Goal: Information Seeking & Learning: Learn about a topic

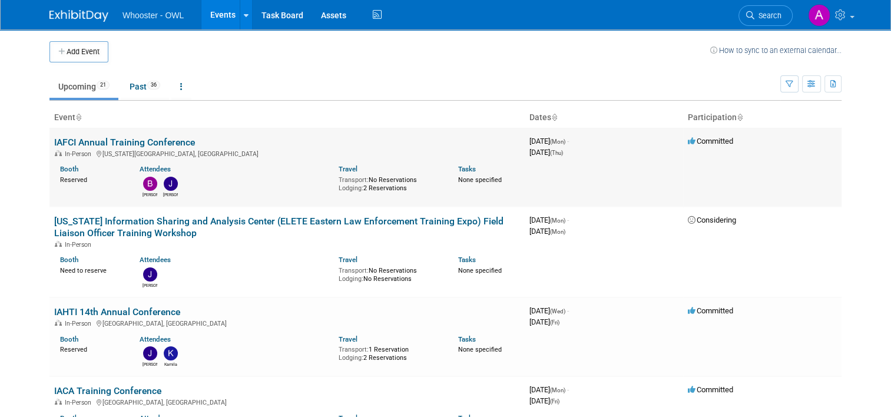
click at [173, 139] on link "IAFCI Annual Training Conference" at bounding box center [124, 142] width 141 height 11
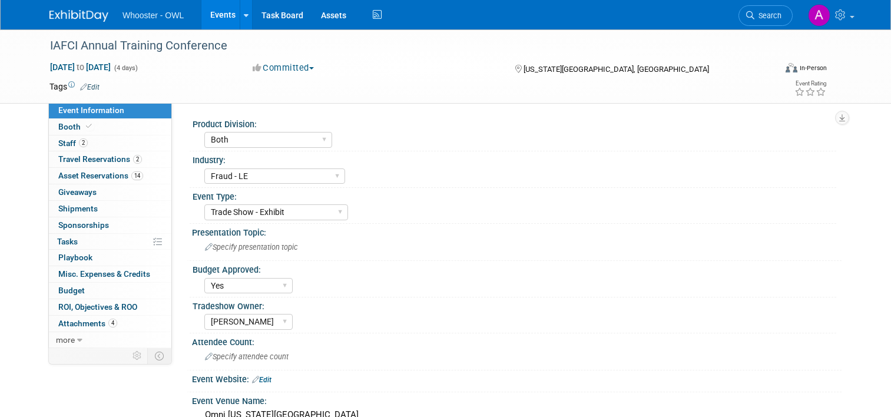
select select "Both"
select select "Fraud - LE"
select select "Trade Show - Exhibit"
select select "Yes"
select select "Kamila Castaneda"
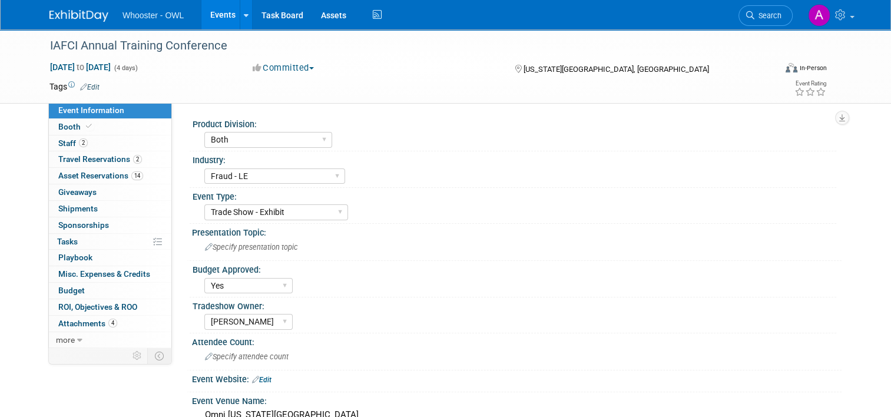
drag, startPoint x: 896, startPoint y: 124, endPoint x: 490, endPoint y: 206, distance: 414.0
click at [490, 206] on div "Trade Show - Exhibit Trade Show - Exhibit - Presenting Conference Conference - …" at bounding box center [520, 210] width 632 height 19
click at [62, 124] on span "Booth" at bounding box center [76, 126] width 36 height 9
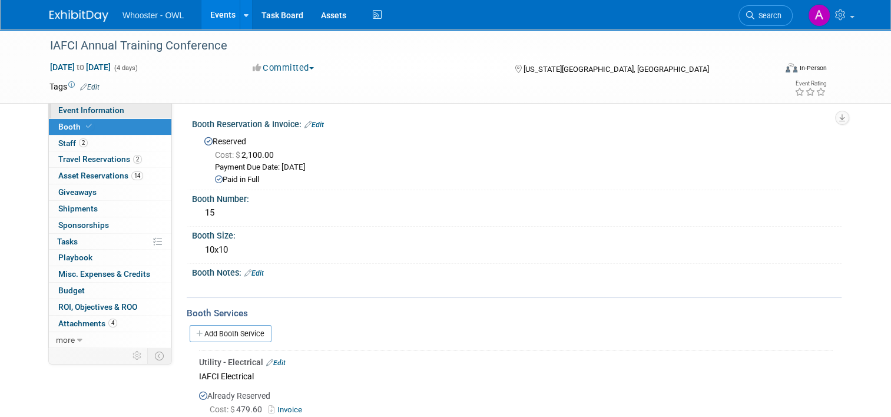
click at [97, 113] on span "Event Information" at bounding box center [91, 109] width 66 height 9
select select "Both"
select select "Fraud - LE"
select select "Trade Show - Exhibit"
select select "Yes"
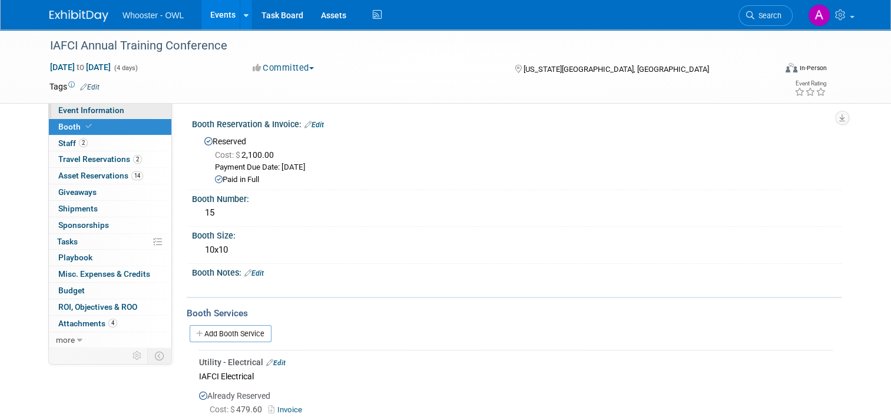
select select "Kamila Castaneda"
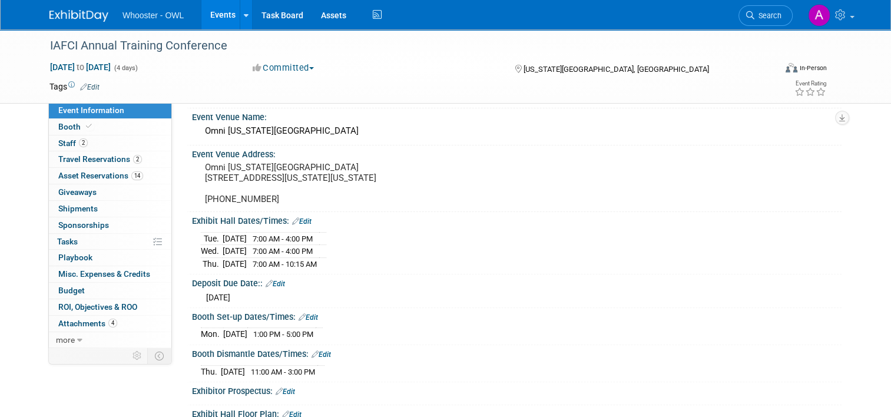
scroll to position [160, 0]
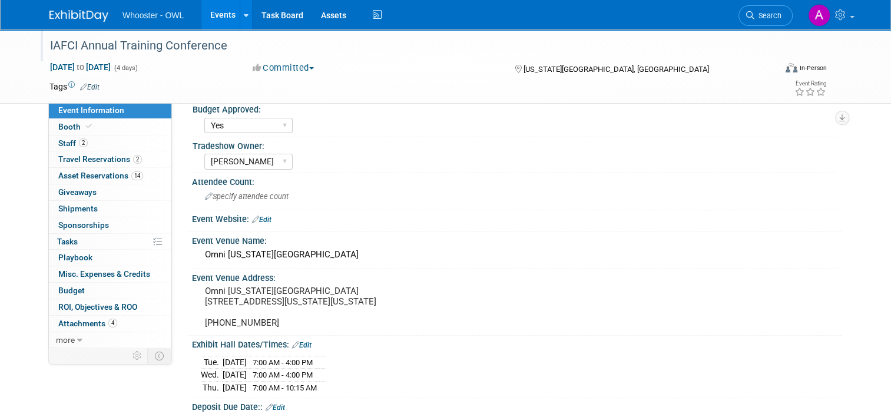
click at [186, 43] on div "IAFCI Annual Training Conference" at bounding box center [403, 45] width 715 height 21
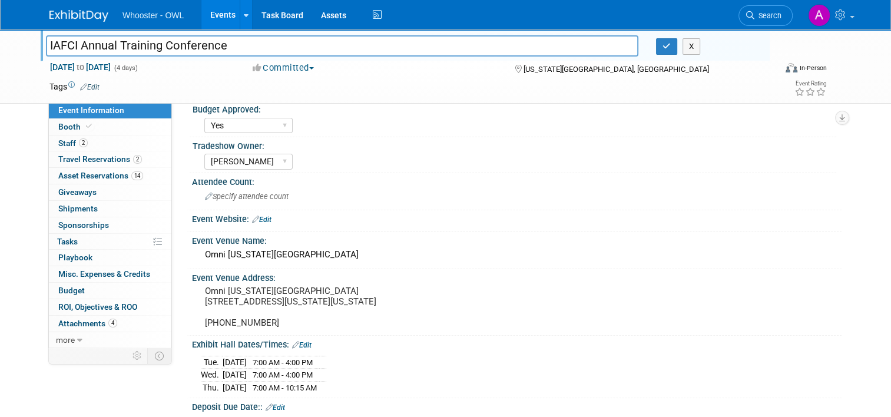
click at [186, 43] on input "IAFCI Annual Training Conference" at bounding box center [342, 45] width 593 height 21
drag, startPoint x: 197, startPoint y: 284, endPoint x: 351, endPoint y: 289, distance: 153.3
click at [351, 289] on pre "Omni Oklahoma City Hotel 100 West Oklahoma City Blvd, Oklahoma City, OK 73109 (…" at bounding box center [327, 307] width 245 height 42
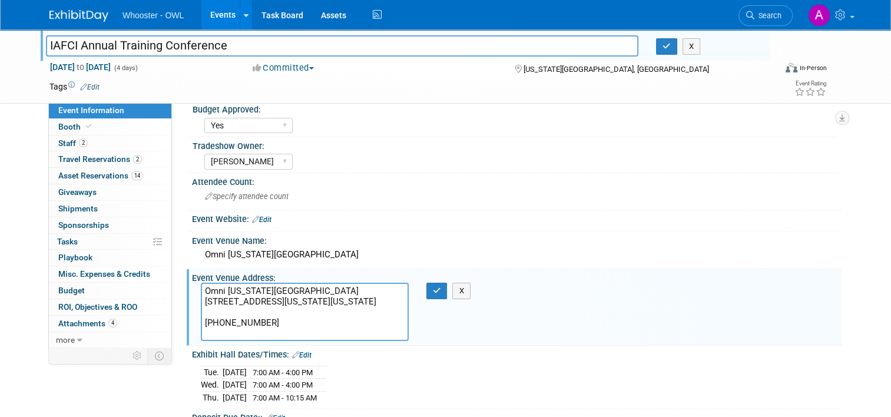
drag, startPoint x: 318, startPoint y: 297, endPoint x: 400, endPoint y: 299, distance: 82.5
click at [400, 299] on textarea "Omni Oklahoma City Hotel 100 West Oklahoma City Blvd, Oklahoma City, OK 73109 (…" at bounding box center [305, 312] width 208 height 58
click at [365, 204] on div "Specify attendee count" at bounding box center [517, 196] width 650 height 19
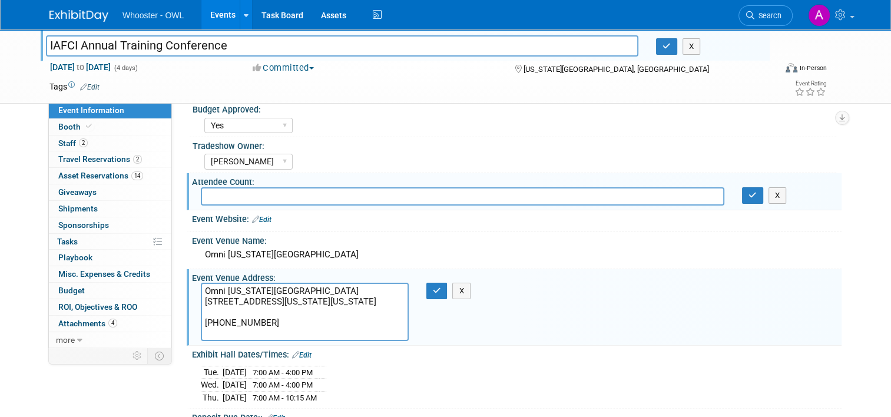
drag, startPoint x: 581, startPoint y: 301, endPoint x: 735, endPoint y: 94, distance: 258.2
click at [735, 94] on div "Event Rating" at bounding box center [769, 89] width 133 height 21
click at [752, 43] on div "X" at bounding box center [708, 46] width 104 height 16
click at [62, 143] on span "Staff 2" at bounding box center [72, 142] width 29 height 9
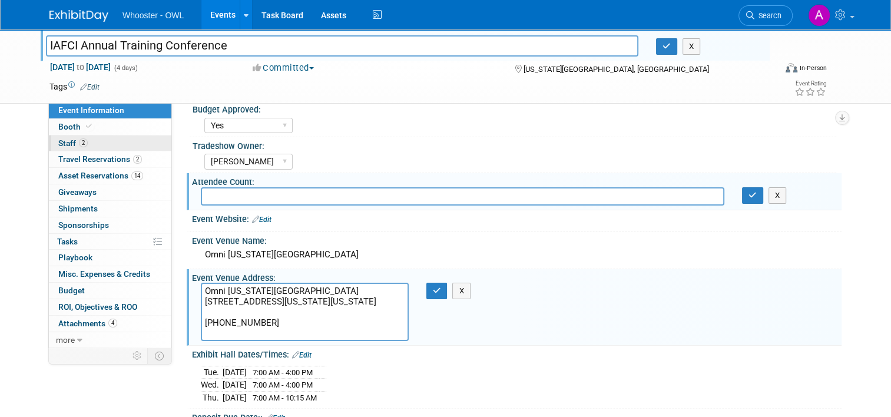
scroll to position [0, 0]
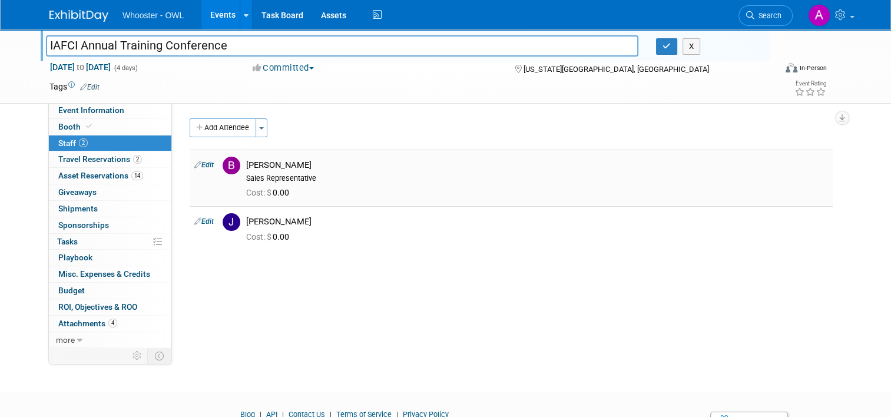
drag, startPoint x: 300, startPoint y: 163, endPoint x: 241, endPoint y: 154, distance: 60.2
click at [242, 154] on td "Blake Stilwell Sales Representative Cost: $ 0.00" at bounding box center [538, 178] width 592 height 57
copy div "Blake Stilwell"
drag, startPoint x: 299, startPoint y: 224, endPoint x: 252, endPoint y: 219, distance: 48.0
drag, startPoint x: 252, startPoint y: 219, endPoint x: 245, endPoint y: 219, distance: 6.5
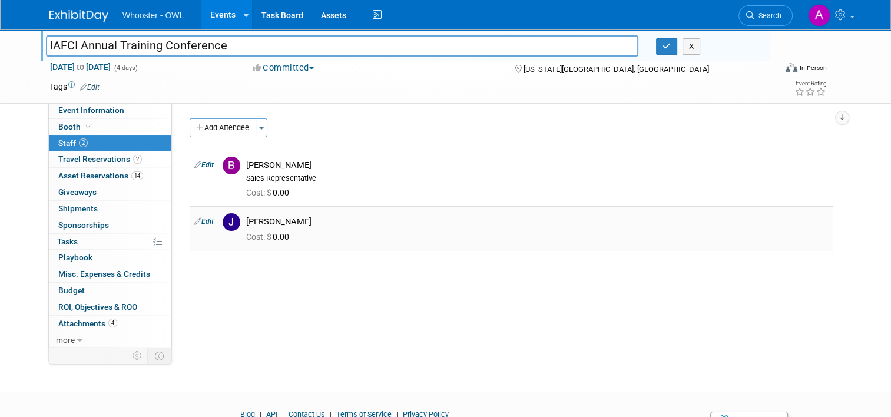
click at [246, 219] on div "John Holsinger" at bounding box center [537, 221] width 582 height 11
click at [246, 220] on div "John Holsinger" at bounding box center [537, 221] width 582 height 11
click at [266, 209] on td "John Holsinger Cost: $ 0.00" at bounding box center [538, 228] width 592 height 44
click at [257, 220] on div "John Holsinger" at bounding box center [537, 221] width 582 height 11
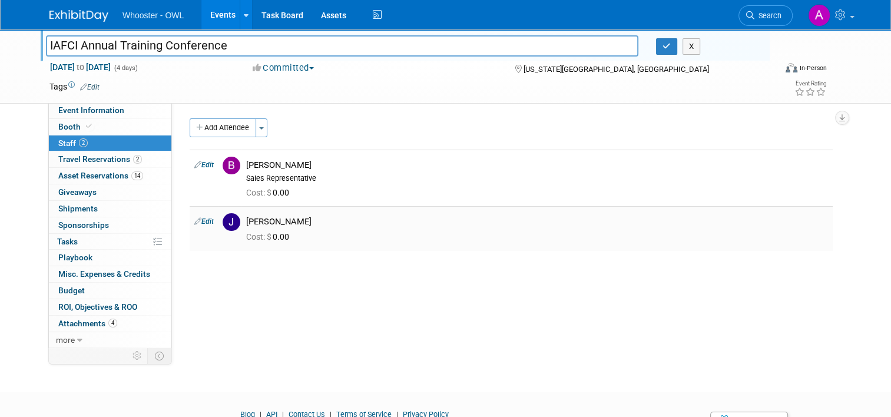
click at [257, 220] on div "John Holsinger" at bounding box center [537, 221] width 582 height 11
copy td "John Holsinger"
click at [107, 105] on span "Event Information" at bounding box center [91, 109] width 66 height 9
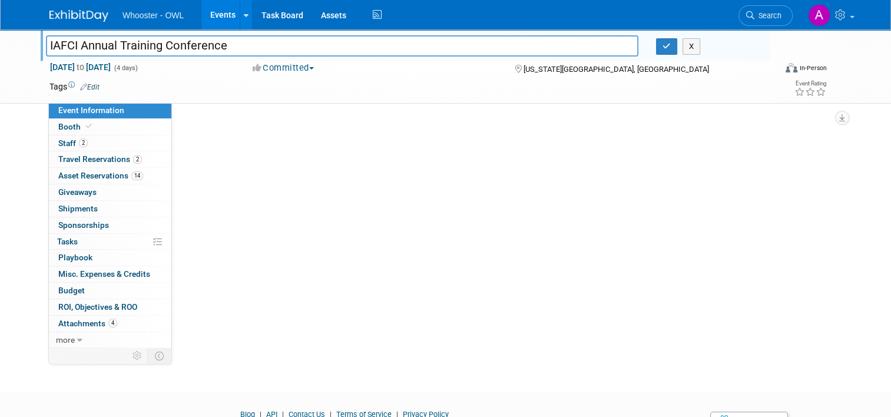
select select "Both"
select select "Fraud - LE"
select select "Trade Show - Exhibit"
select select "Yes"
select select "Kamila Castaneda"
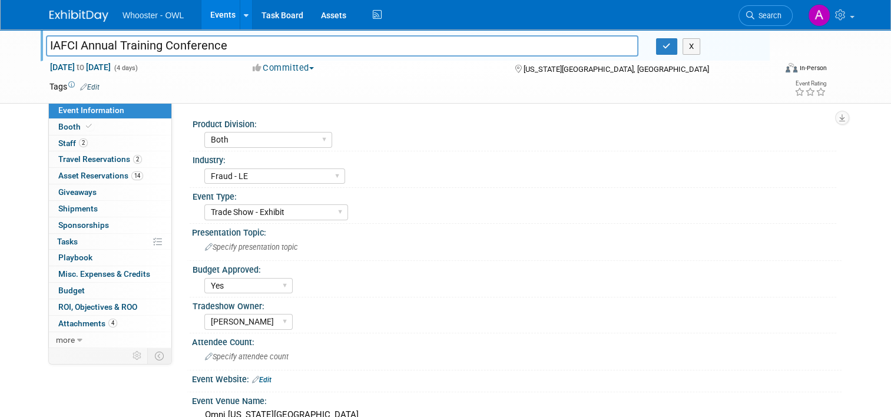
click at [158, 45] on input "IAFCI Annual Training Conference" at bounding box center [342, 45] width 593 height 21
